Goal: Transaction & Acquisition: Purchase product/service

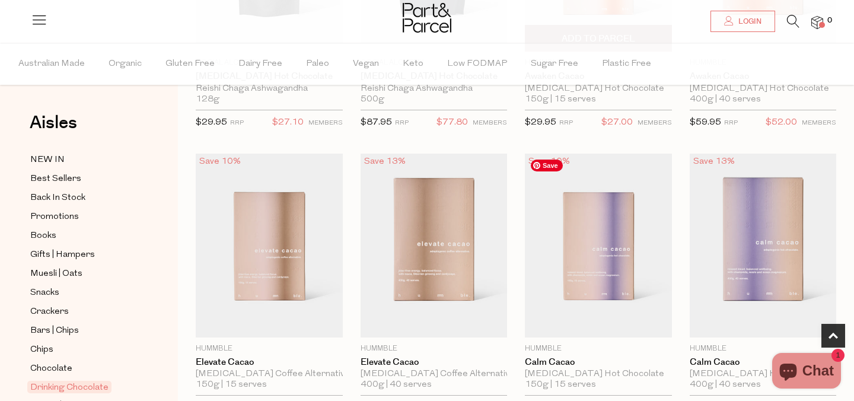
scroll to position [427, 0]
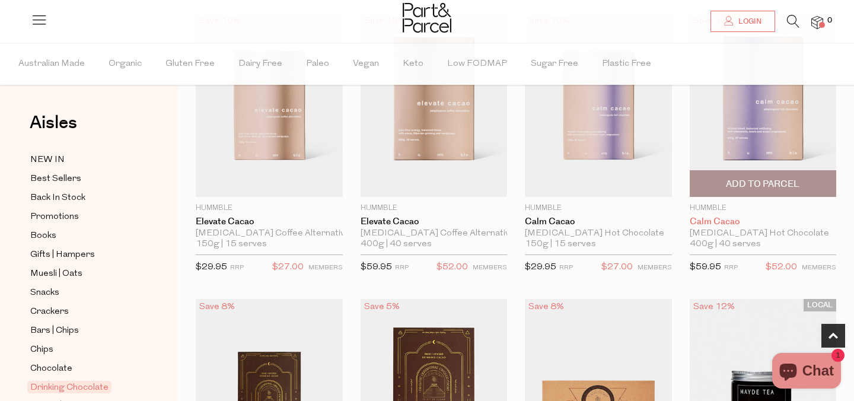
click at [714, 222] on link "Calm Cacao" at bounding box center [763, 222] width 147 height 11
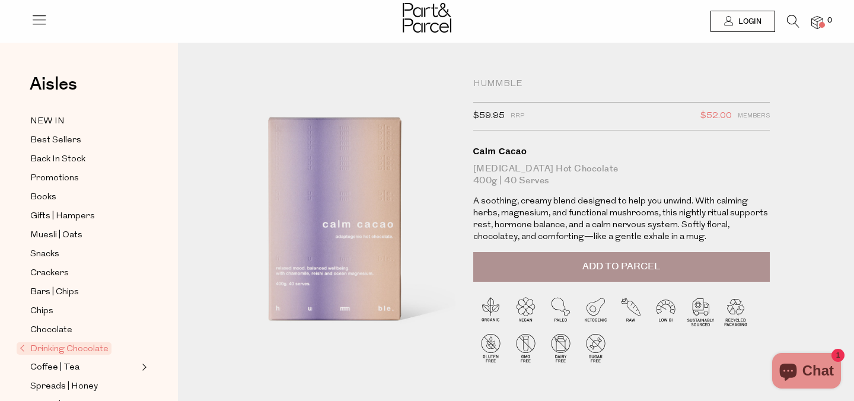
click at [618, 265] on span "Add to Parcel" at bounding box center [622, 267] width 78 height 14
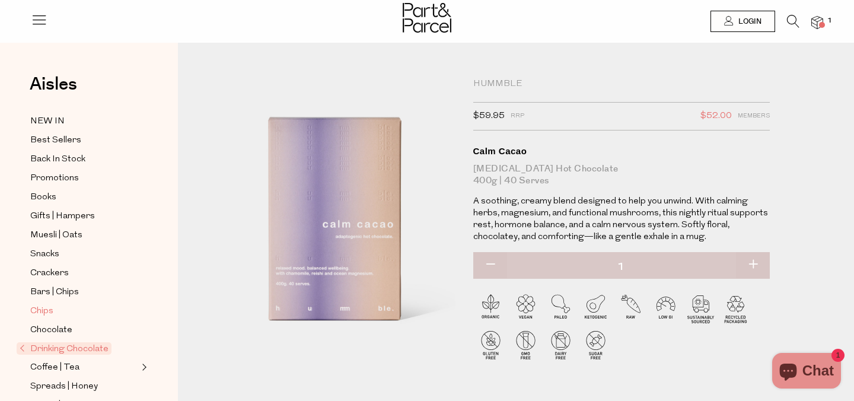
scroll to position [99, 0]
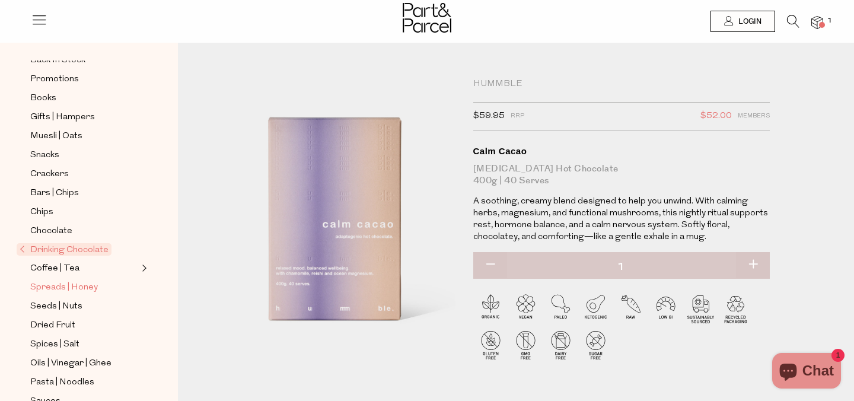
click at [60, 281] on span "Spreads | Honey" at bounding box center [64, 288] width 68 height 14
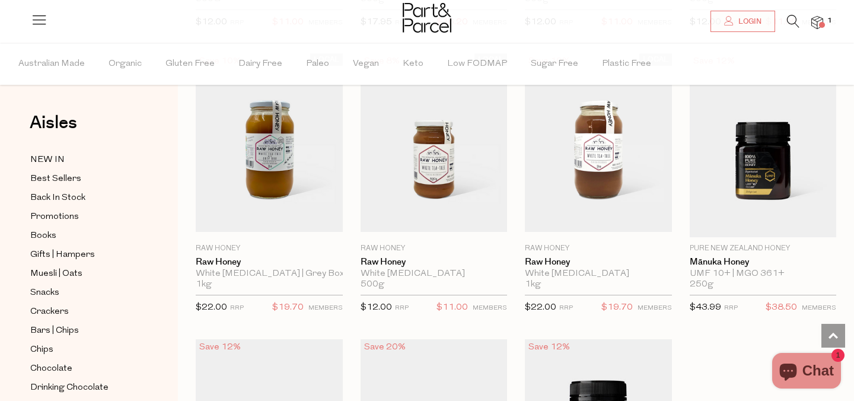
scroll to position [2840, 0]
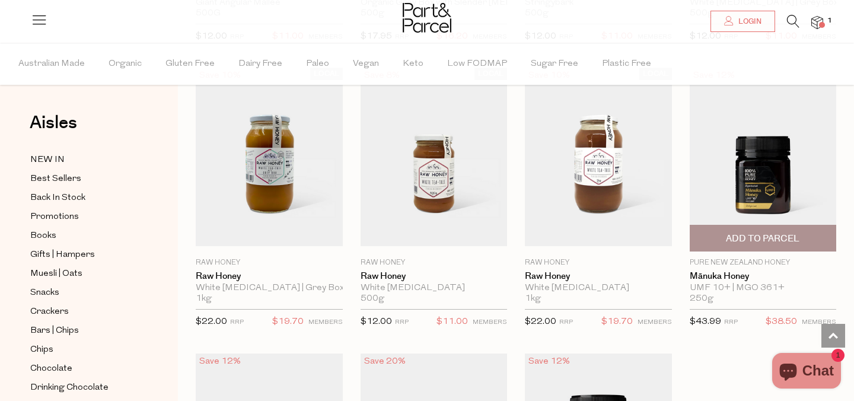
click at [800, 232] on span "Add To Parcel" at bounding box center [763, 238] width 140 height 26
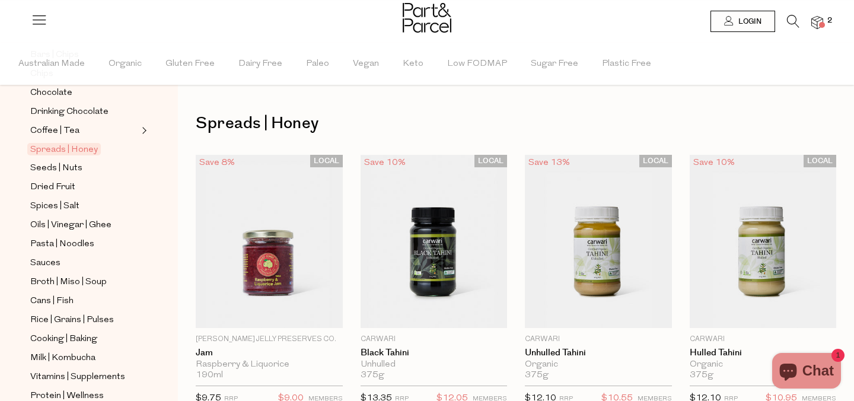
scroll to position [267, 0]
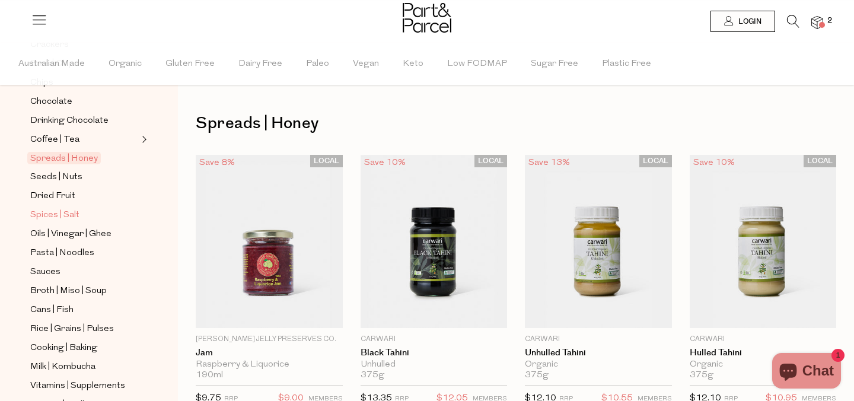
click at [66, 212] on span "Spices | Salt" at bounding box center [54, 215] width 49 height 14
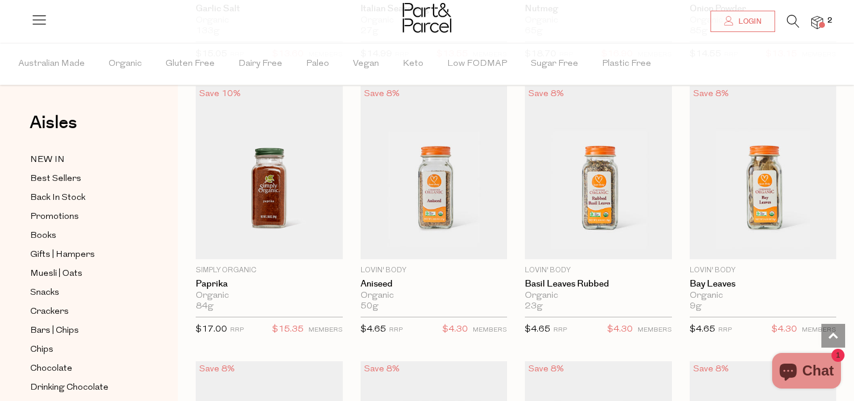
scroll to position [2014, 0]
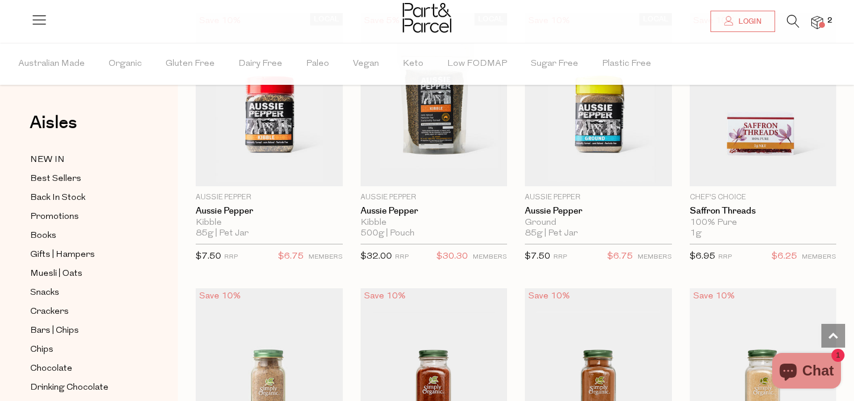
scroll to position [956, 0]
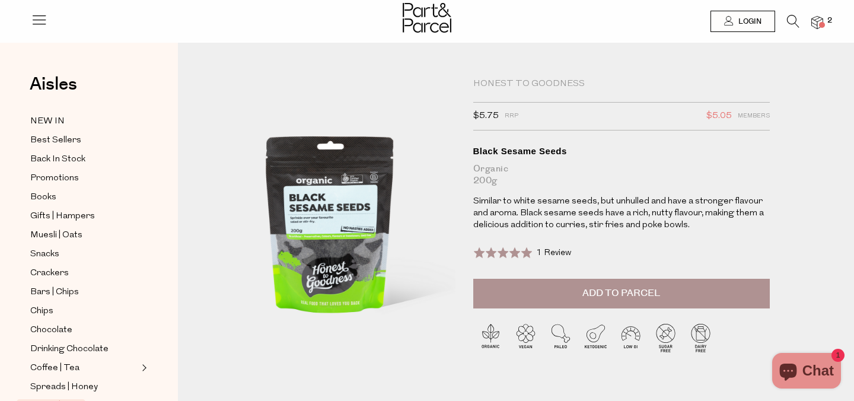
click at [561, 285] on button "Add to Parcel" at bounding box center [621, 294] width 297 height 30
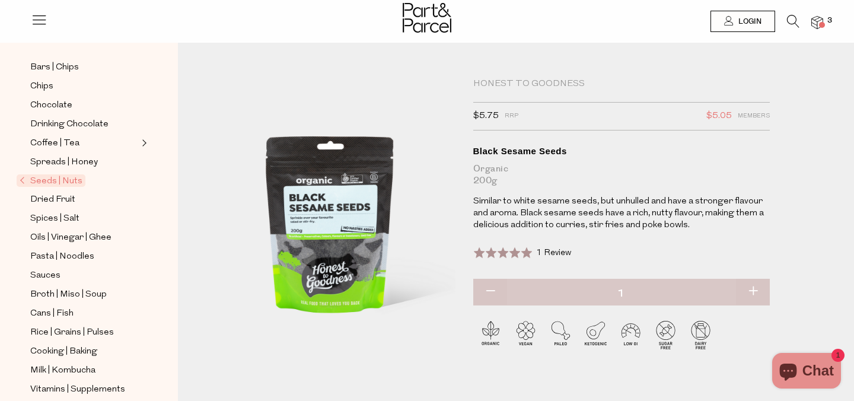
scroll to position [225, 0]
click at [43, 180] on span "Seeds | Nuts" at bounding box center [51, 180] width 69 height 12
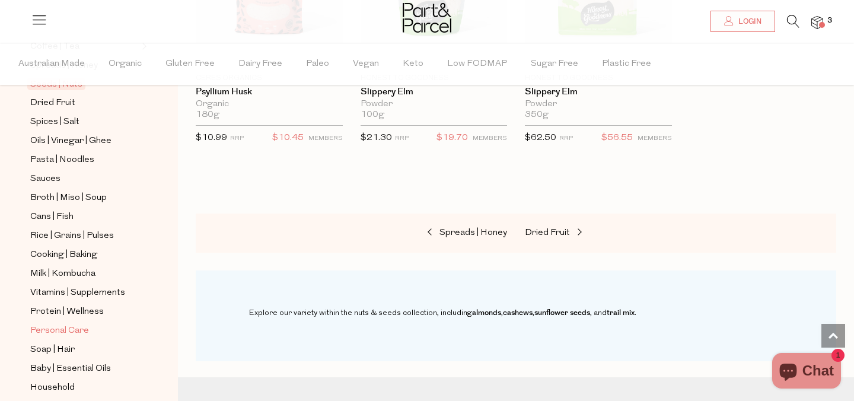
scroll to position [359, 0]
click at [55, 311] on span "Protein | Wellness" at bounding box center [67, 313] width 74 height 14
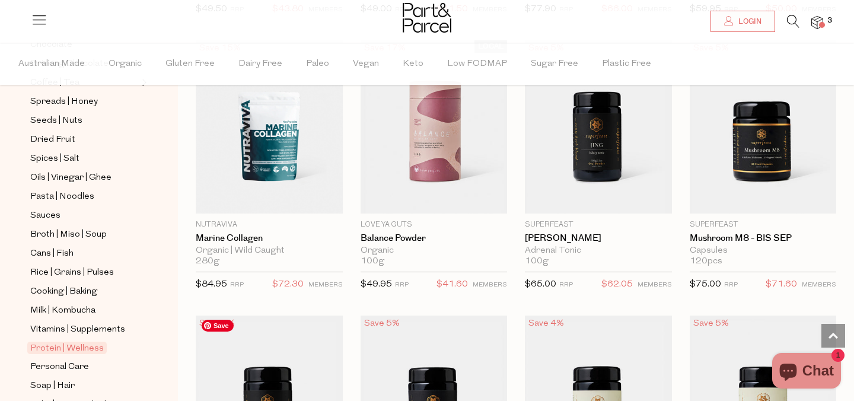
scroll to position [1765, 0]
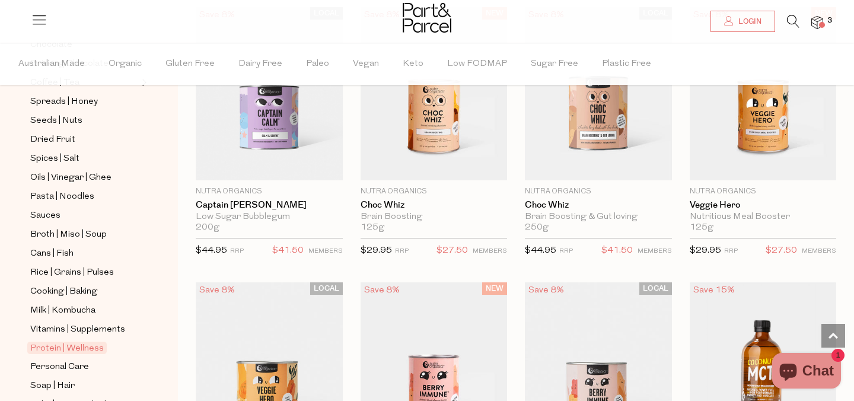
scroll to position [5137, 0]
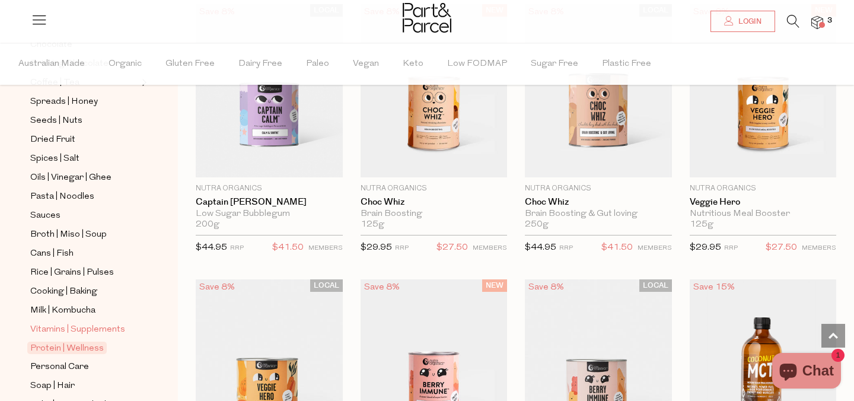
click at [61, 329] on span "Vitamins | Supplements" at bounding box center [77, 330] width 95 height 14
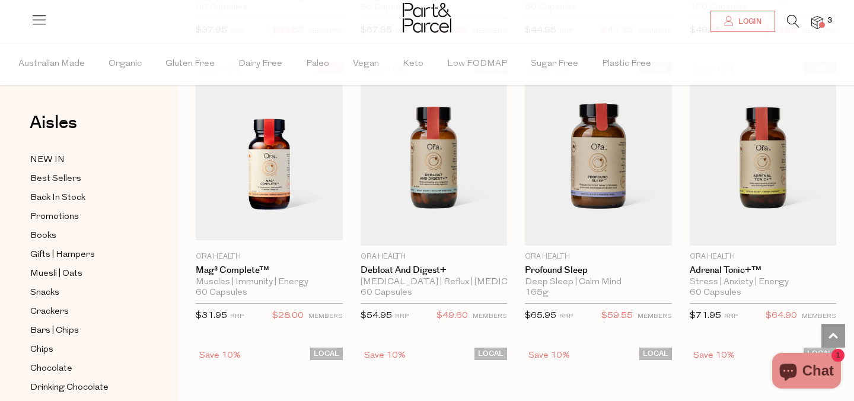
scroll to position [2022, 0]
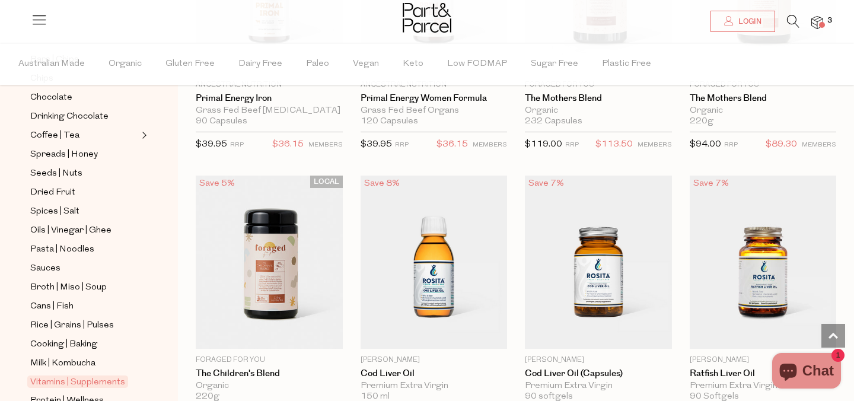
scroll to position [273, 0]
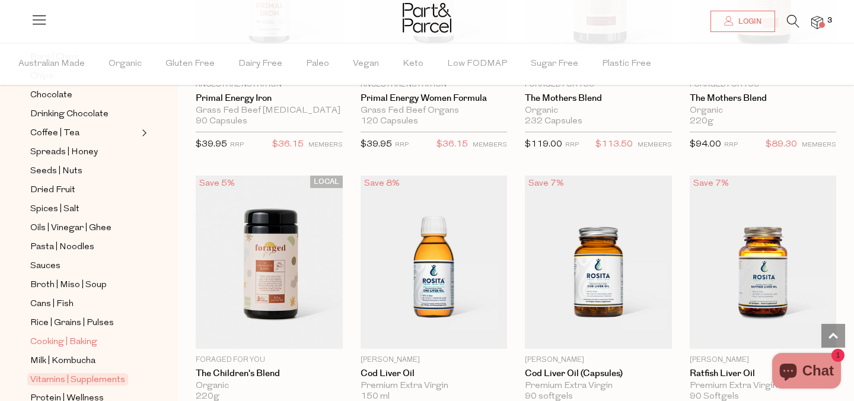
click at [59, 341] on span "Cooking | Baking" at bounding box center [63, 342] width 67 height 14
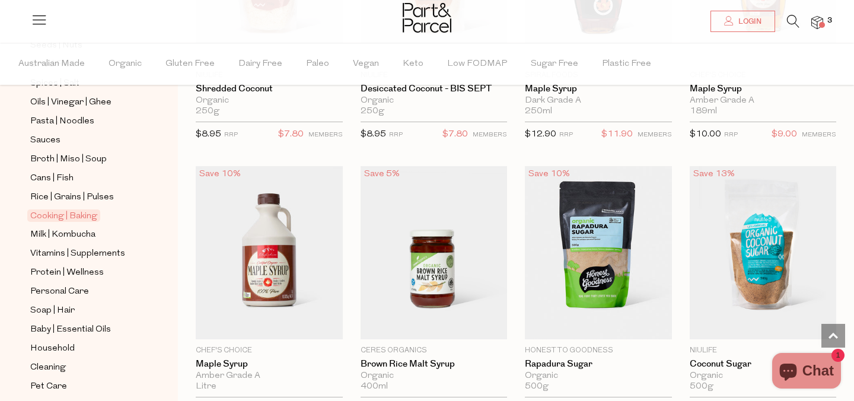
scroll to position [2513, 0]
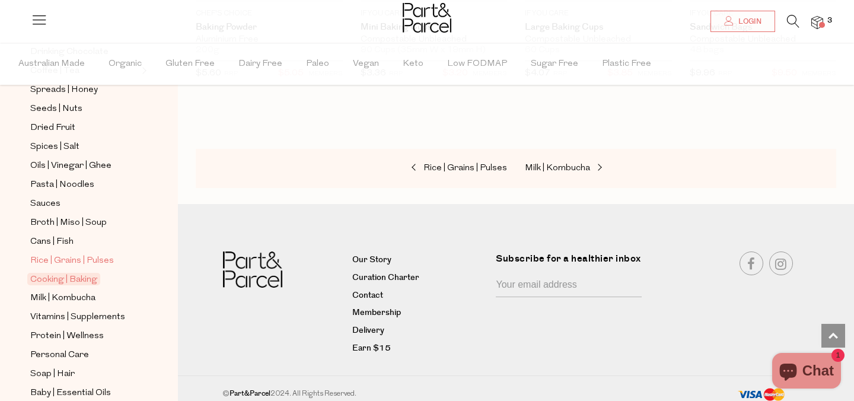
scroll to position [334, 0]
click at [54, 224] on span "Broth | Miso | Soup" at bounding box center [68, 225] width 77 height 14
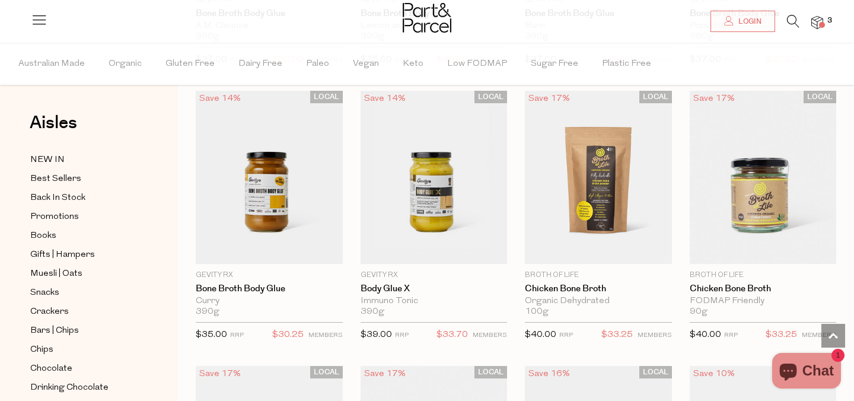
scroll to position [1168, 0]
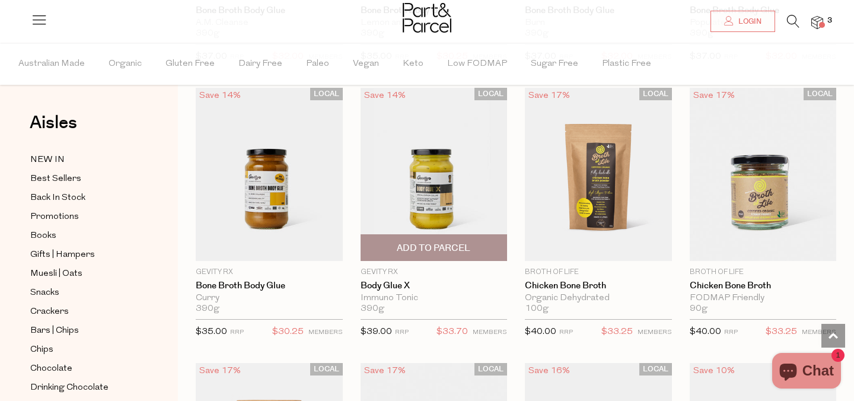
click at [0, 0] on div "Login 3 Login Shop Aisles Our Story Membership Friends of P&P Earn $15 FAQs Blo…" at bounding box center [427, 299] width 854 height 2935
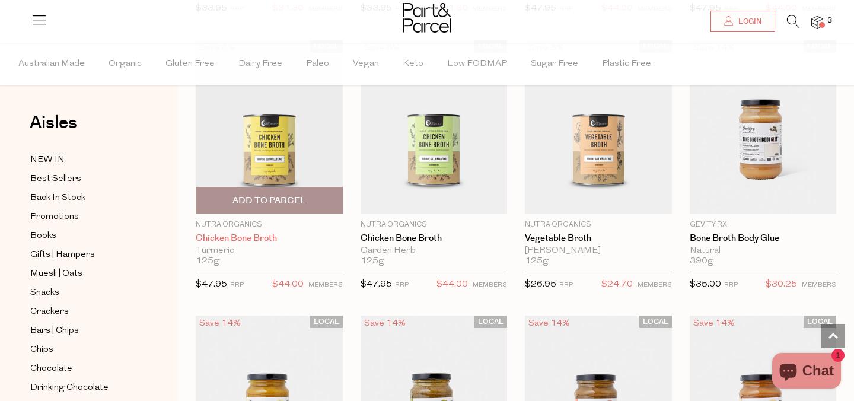
scroll to position [832, 0]
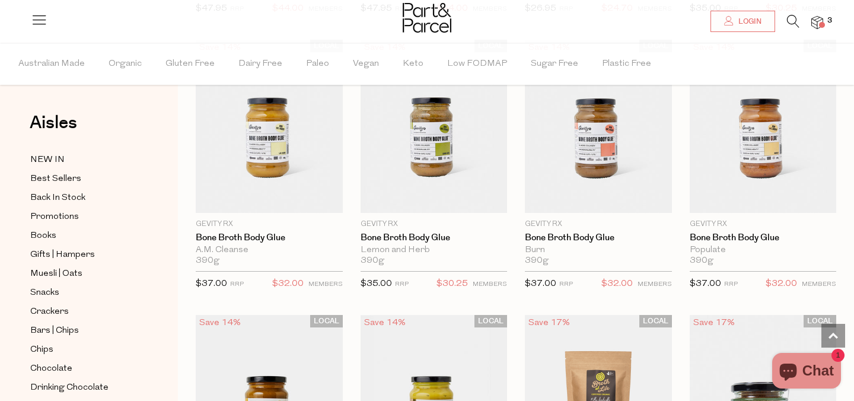
scroll to position [937, 0]
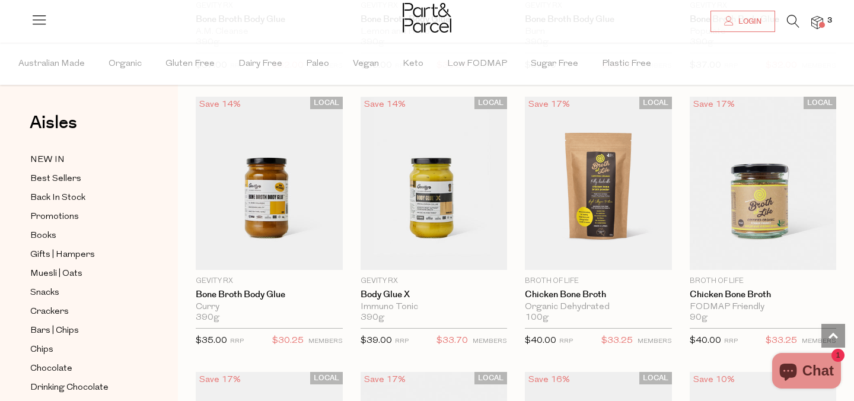
scroll to position [1159, 0]
drag, startPoint x: 435, startPoint y: 157, endPoint x: 543, endPoint y: 4, distance: 187.4
click at [0, 0] on div "Login 3 Login Shop Aisles Our Story Membership Friends of P&P Earn $15 FAQs Blo…" at bounding box center [427, 308] width 854 height 2935
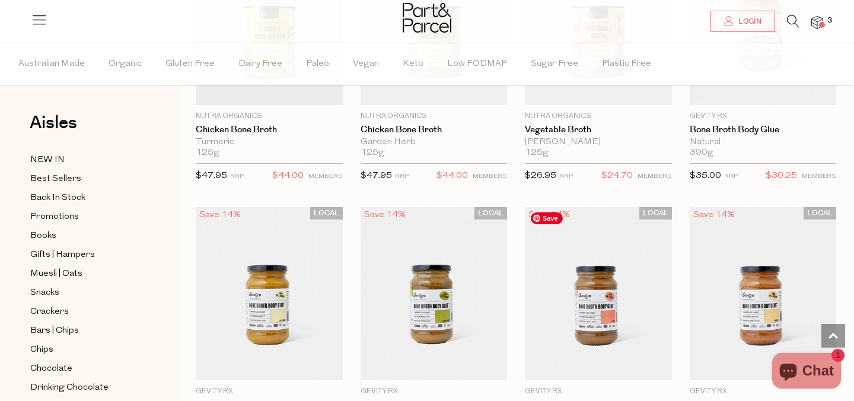
scroll to position [691, 0]
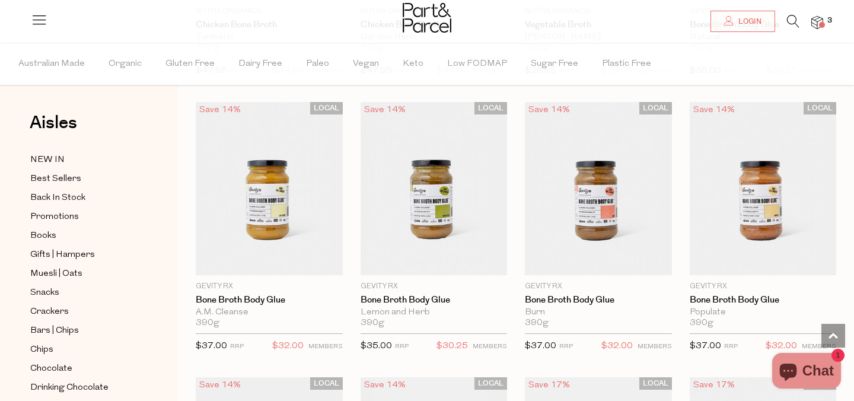
scroll to position [898, 0]
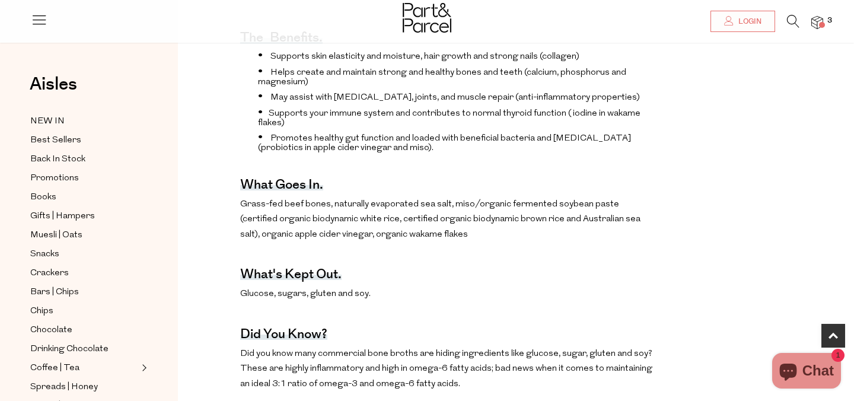
scroll to position [457, 0]
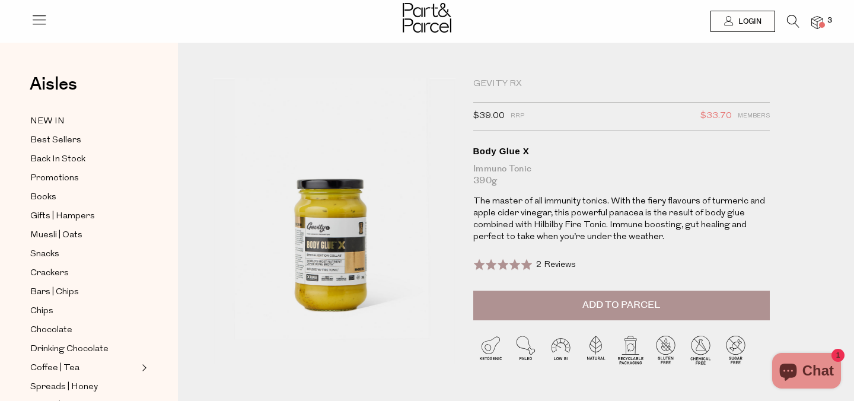
click at [555, 266] on span "2 Reviews" at bounding box center [556, 264] width 40 height 9
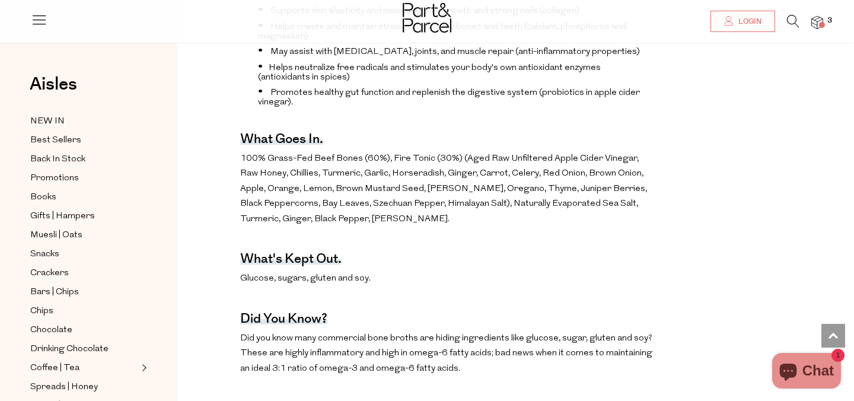
scroll to position [489, 0]
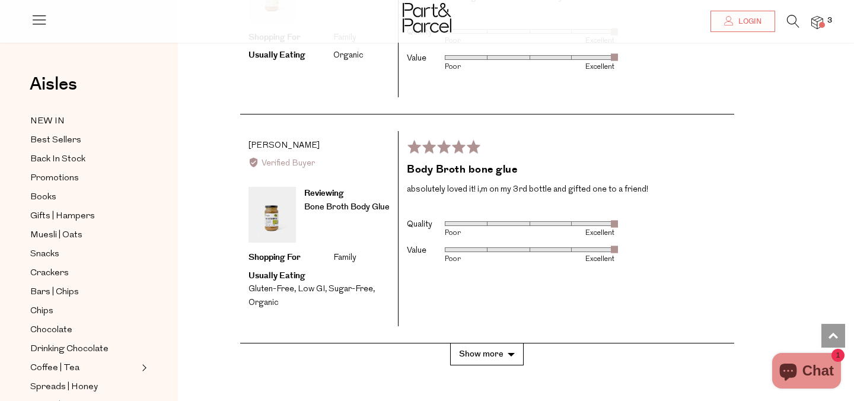
scroll to position [2946, 0]
click at [518, 342] on button "Show more" at bounding box center [487, 353] width 74 height 22
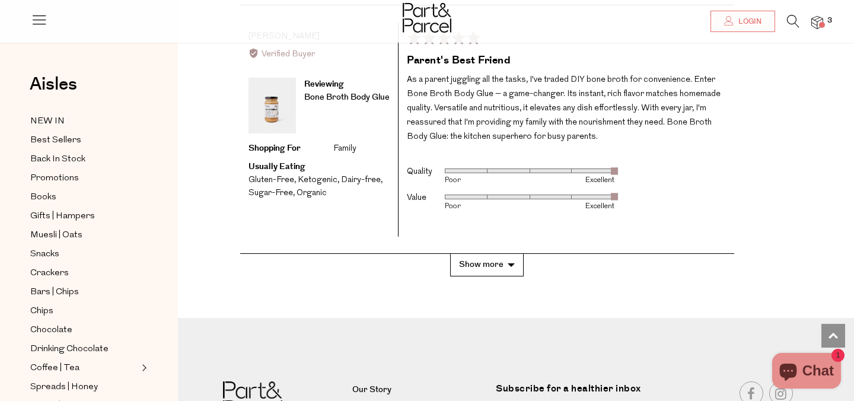
scroll to position [4124, 0]
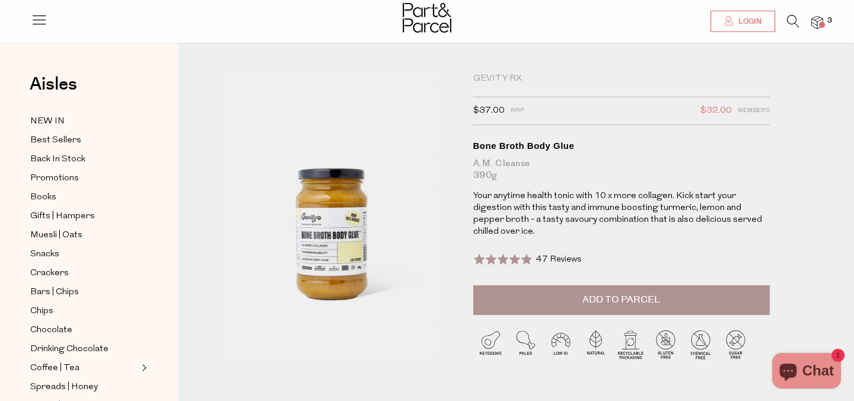
scroll to position [6, 0]
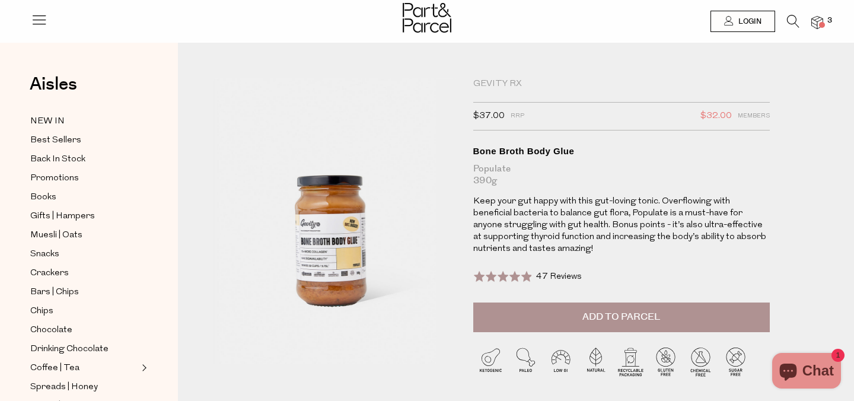
click at [656, 310] on span "Add to Parcel" at bounding box center [622, 317] width 78 height 14
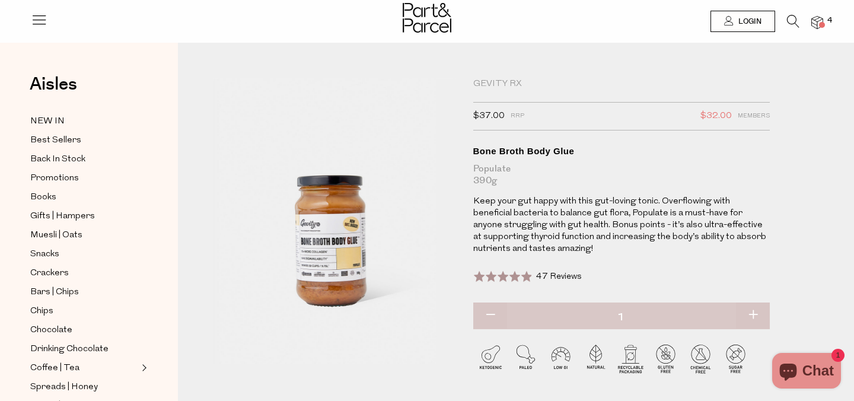
click at [824, 16] on div at bounding box center [427, 19] width 854 height 39
click at [820, 21] on img at bounding box center [818, 23] width 12 height 14
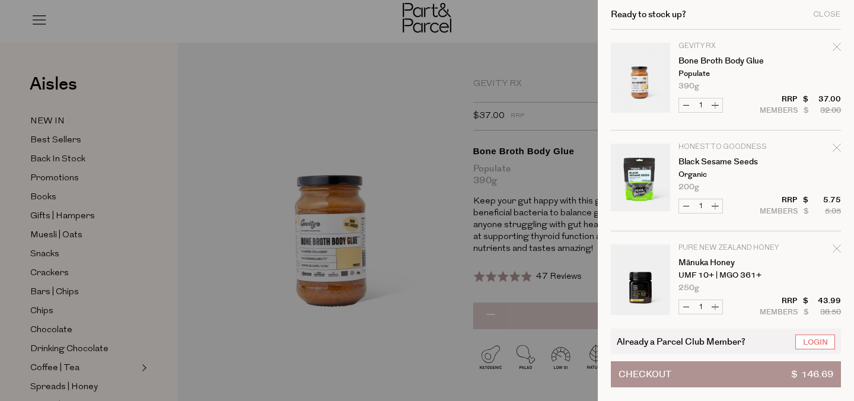
click at [183, 238] on div at bounding box center [427, 200] width 854 height 401
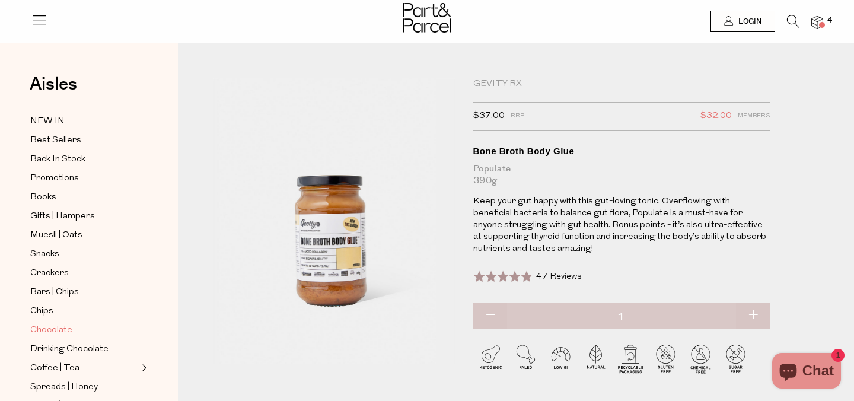
scroll to position [132, 0]
